Goal: Information Seeking & Learning: Learn about a topic

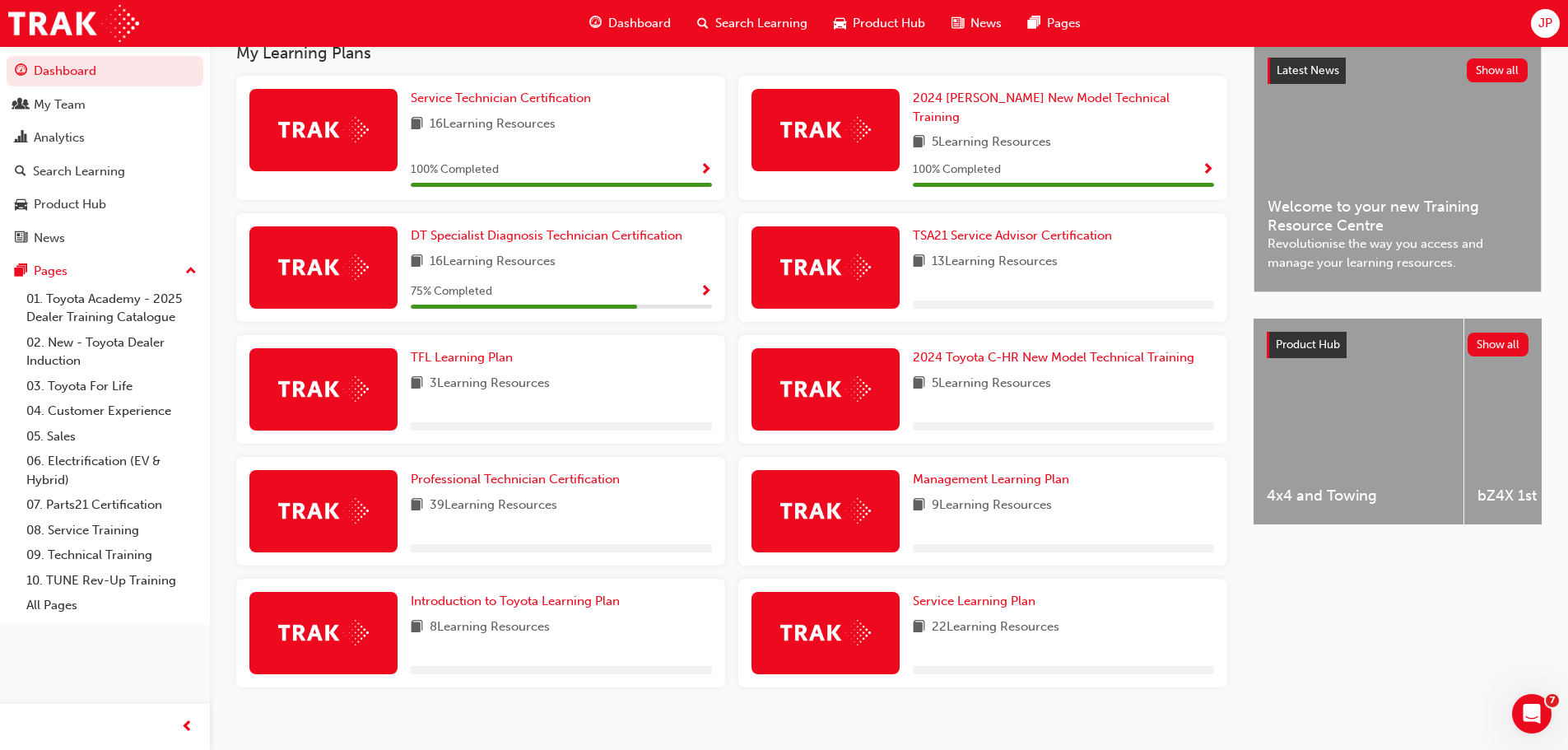
scroll to position [320, 0]
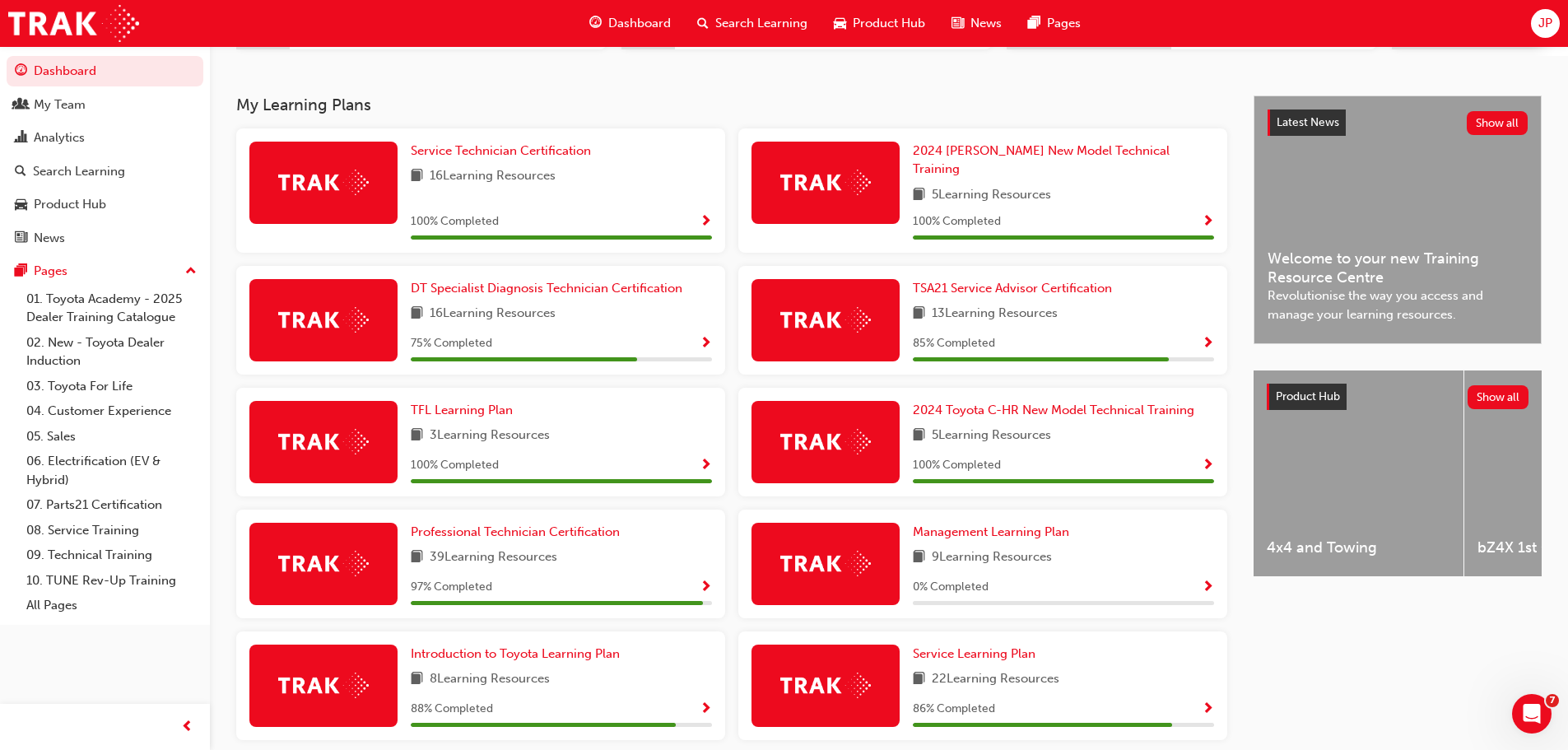
click at [753, 19] on span "Search Learning" at bounding box center [761, 23] width 92 height 19
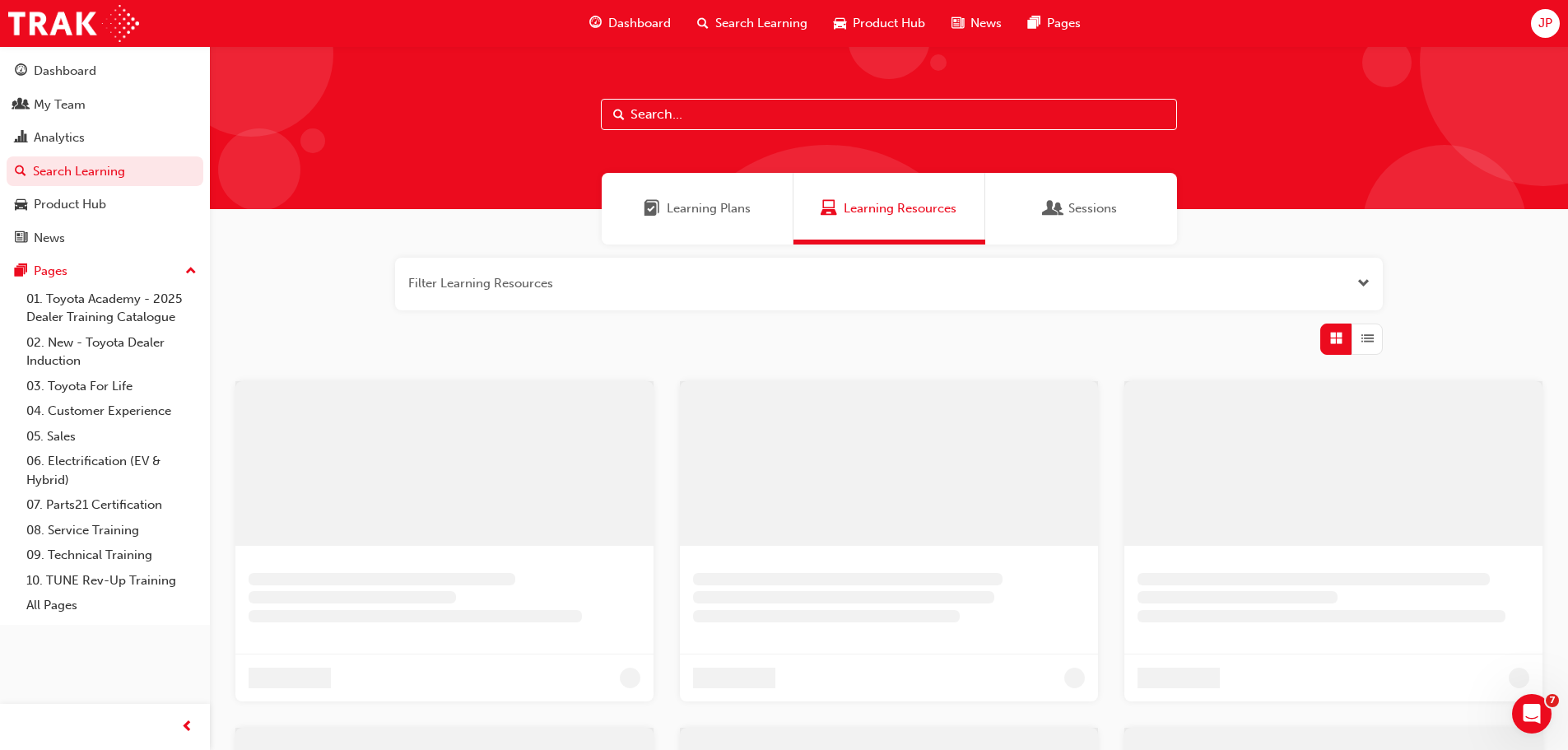
click at [689, 118] on input "text" at bounding box center [889, 114] width 576 height 31
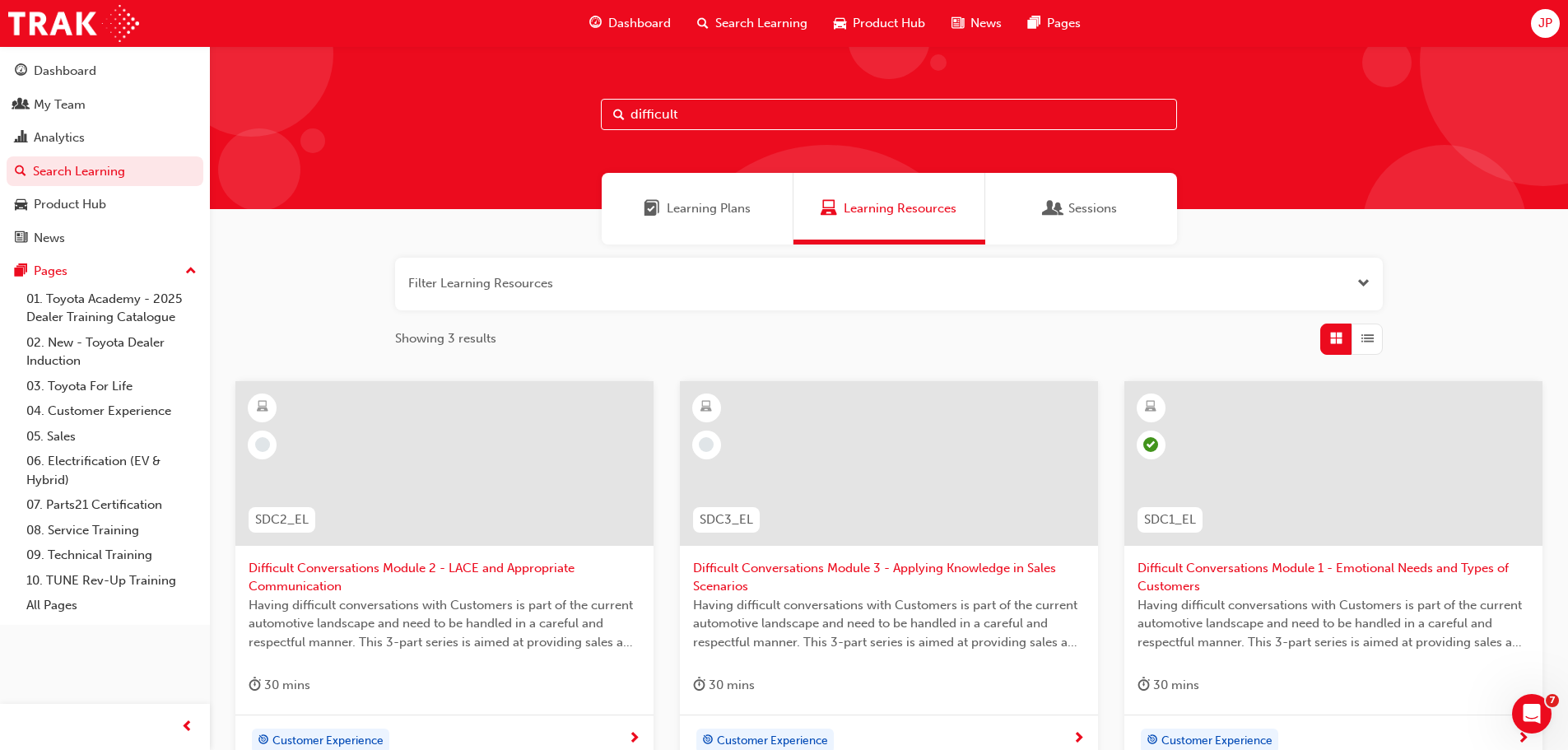
type input "difficult"
click at [437, 507] on div at bounding box center [444, 463] width 418 height 165
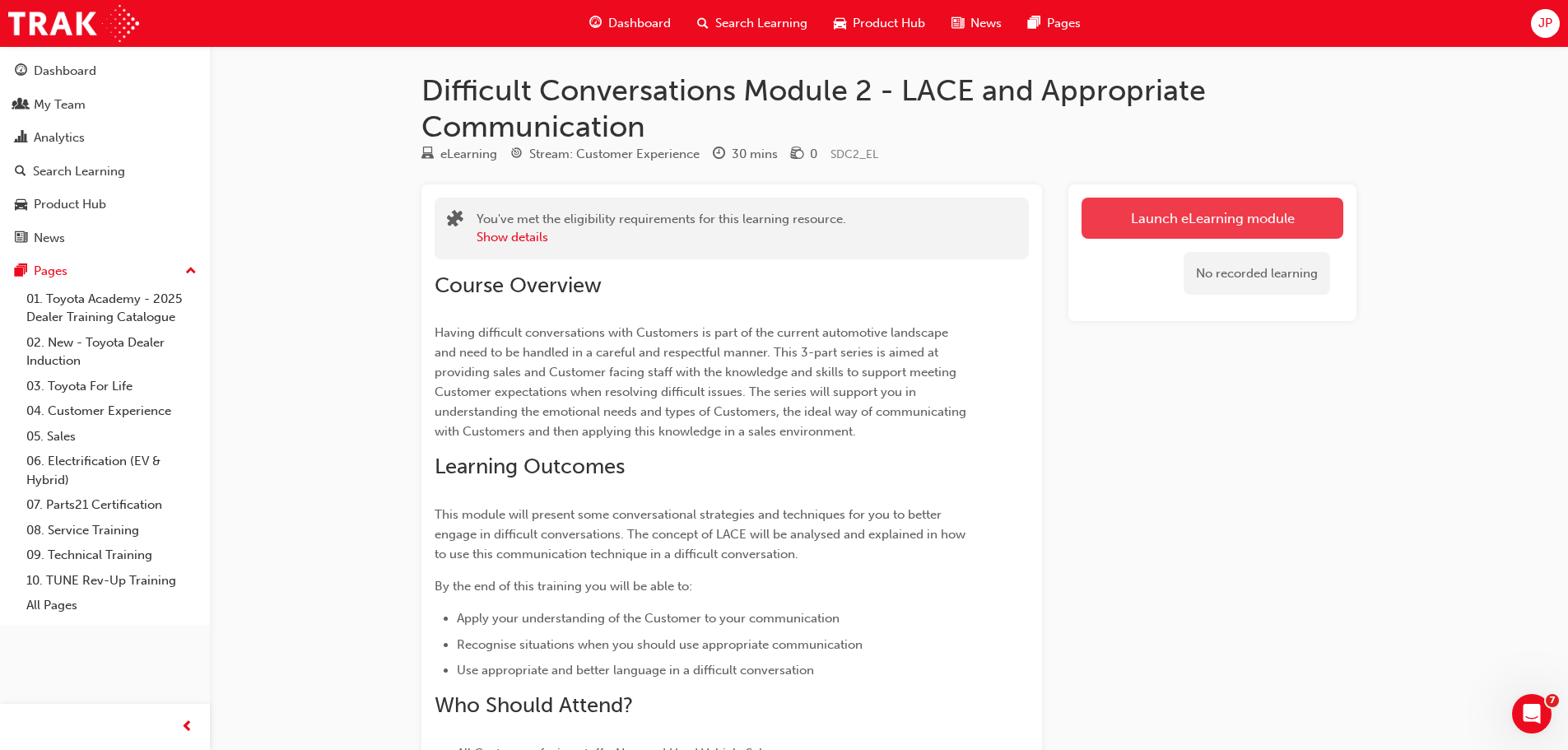
click at [1239, 204] on link "Launch eLearning module" at bounding box center [1212, 218] width 262 height 41
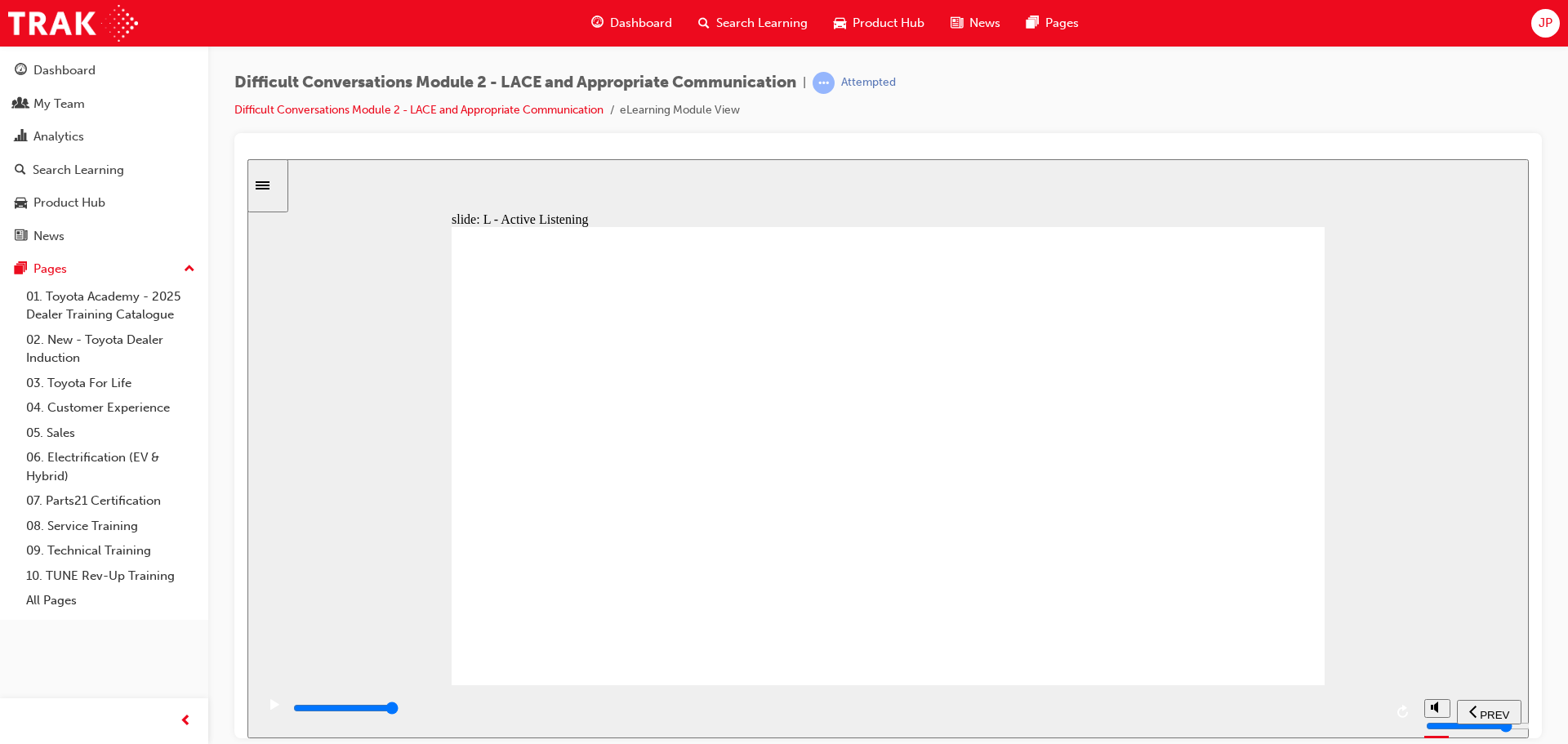
drag, startPoint x: 1261, startPoint y: 654, endPoint x: 1266, endPoint y: 630, distance: 24.5
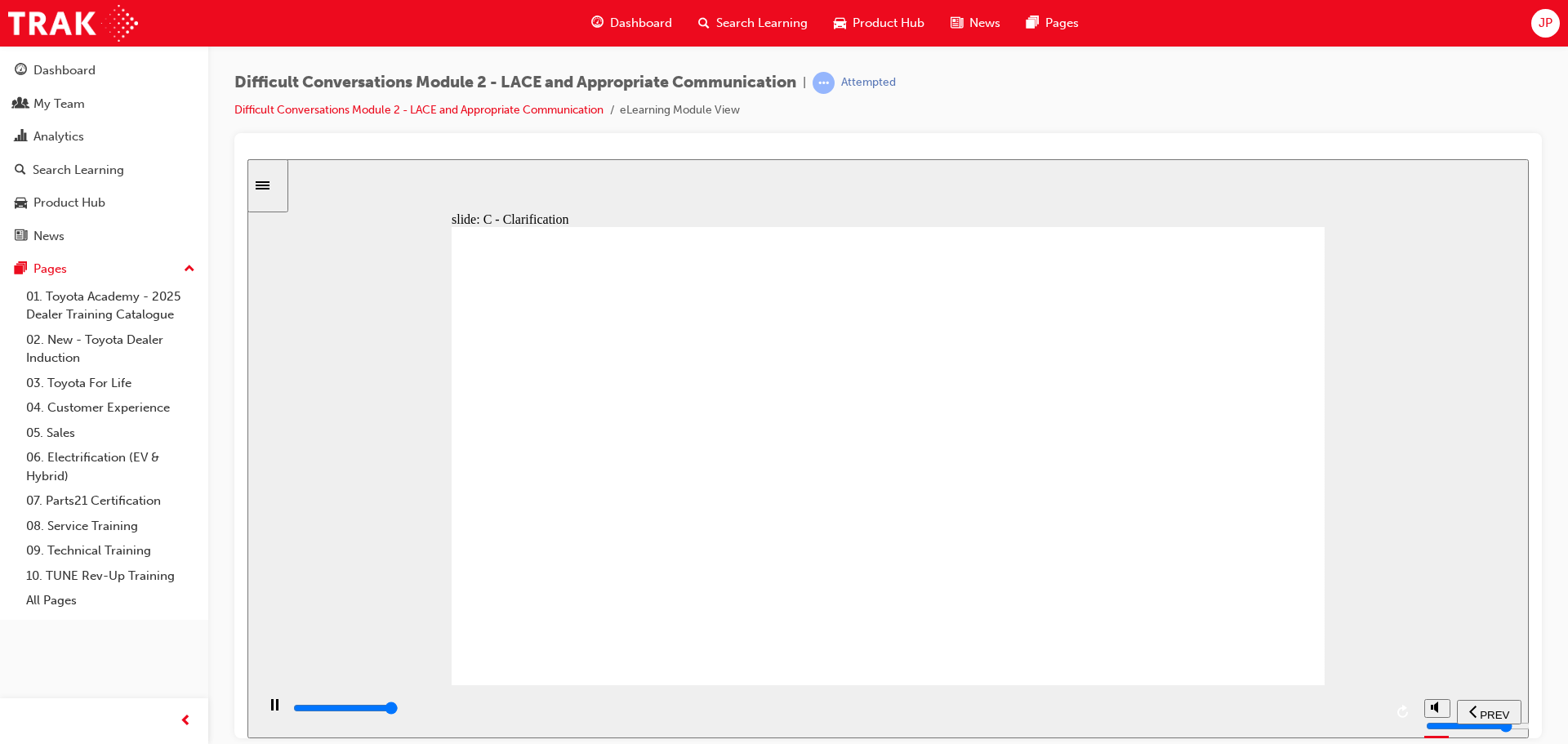
type input "3100"
